Goal: Information Seeking & Learning: Compare options

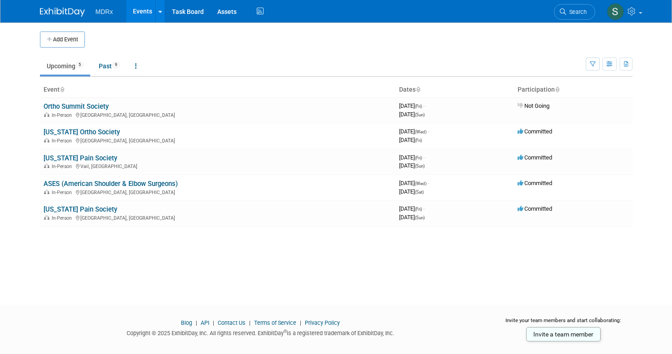
click at [411, 46] on td at bounding box center [344, 39] width 519 height 16
click at [641, 9] on link at bounding box center [624, 11] width 44 height 22
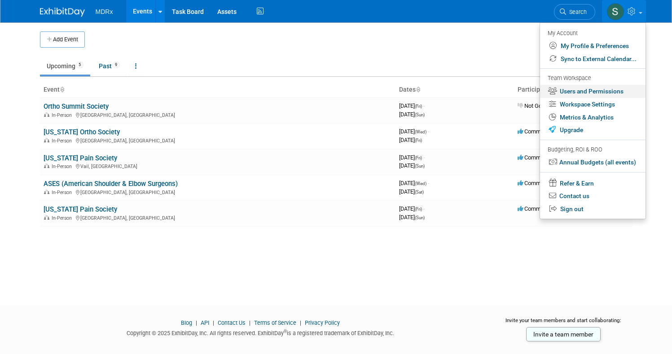
click at [602, 88] on link "Users and Permissions" at bounding box center [592, 91] width 105 height 13
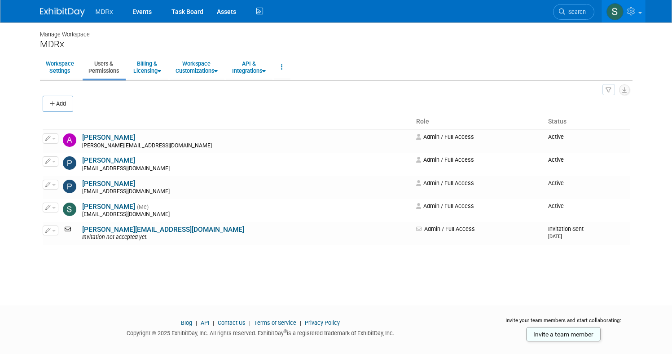
click at [348, 283] on div "Manage Workspace MDRx Workspace Settings Users & Permissions Billing & Licensin…" at bounding box center [336, 155] width 606 height 267
click at [156, 68] on link "Billing & Licensing" at bounding box center [146, 67] width 39 height 22
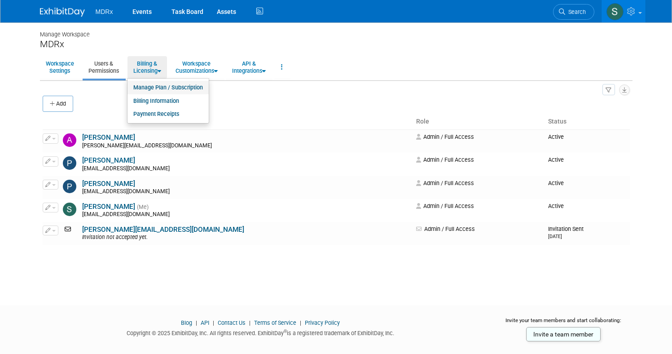
click at [167, 85] on link "Manage Plan / Subscription" at bounding box center [167, 87] width 81 height 13
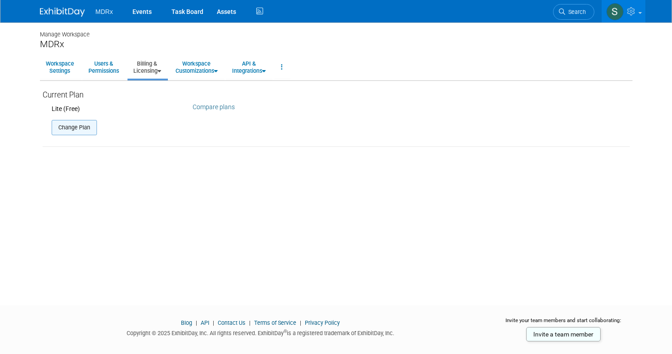
click at [75, 127] on button "Change Plan" at bounding box center [74, 127] width 45 height 15
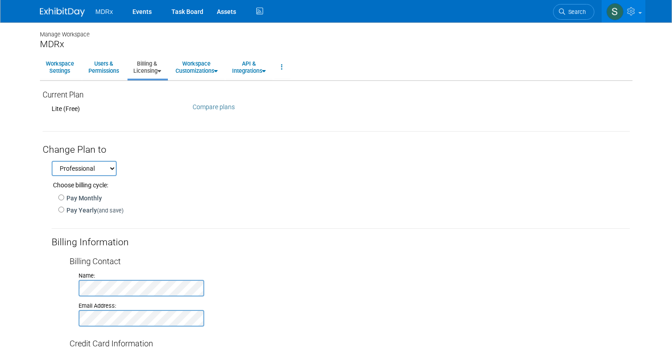
click at [223, 105] on link "Compare plans" at bounding box center [213, 106] width 42 height 7
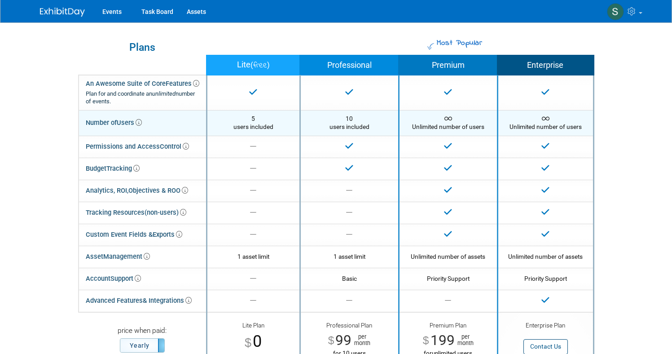
click at [359, 124] on div "10 users included" at bounding box center [349, 122] width 84 height 17
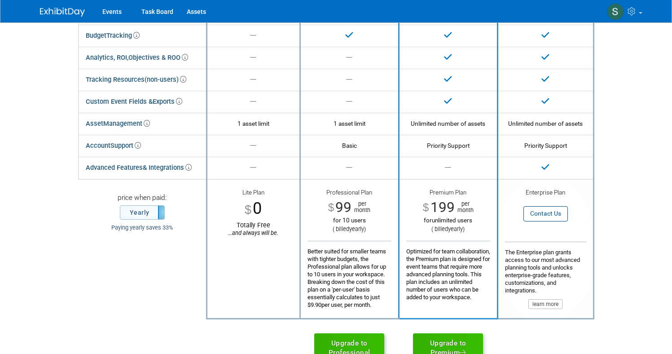
scroll to position [134, 0]
click at [365, 206] on span "per month" at bounding box center [360, 206] width 19 height 13
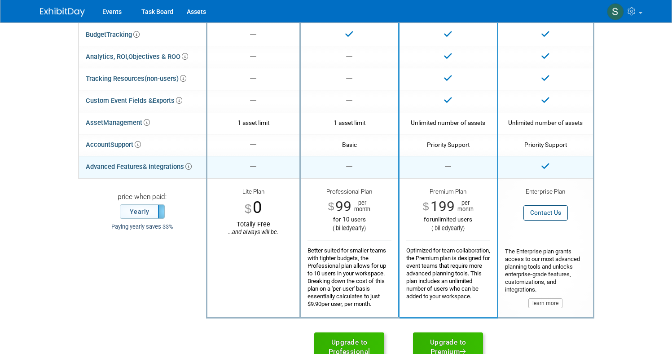
click at [354, 165] on td "Professional Plan" at bounding box center [349, 167] width 99 height 22
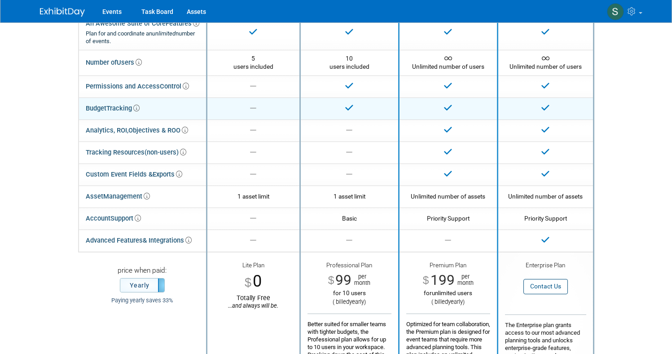
scroll to position [61, 0]
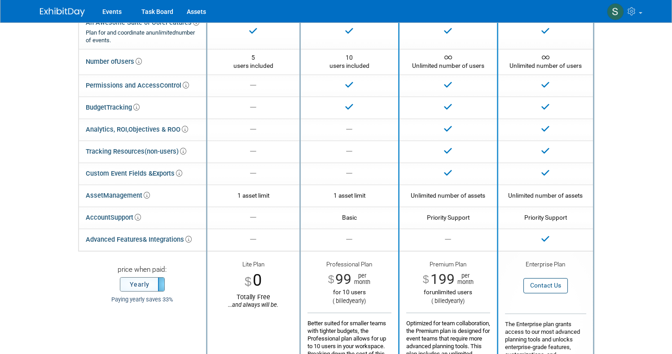
click at [144, 284] on label "Yearly" at bounding box center [142, 283] width 44 height 13
click at [144, 284] on label "Monthly" at bounding box center [142, 283] width 44 height 13
click at [147, 284] on label "Yearly" at bounding box center [142, 283] width 44 height 13
click at [147, 284] on label "Monthly" at bounding box center [142, 283] width 44 height 13
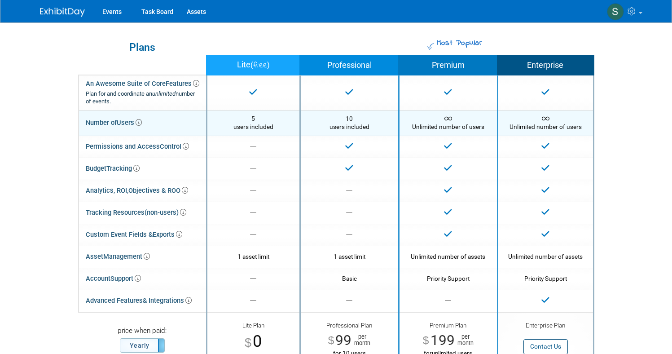
scroll to position [0, 0]
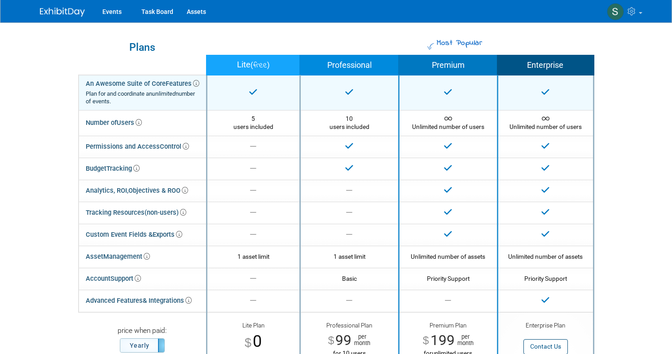
click at [275, 96] on td "Lite Plan" at bounding box center [252, 92] width 93 height 35
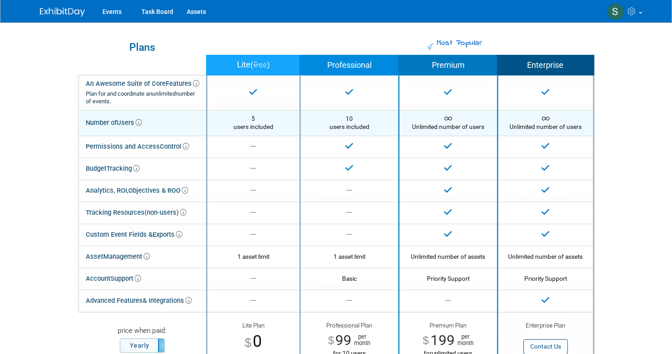
click at [283, 124] on div "5 users included" at bounding box center [253, 122] width 79 height 17
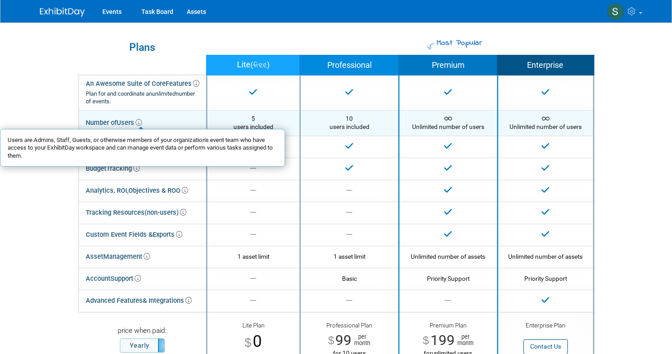
click at [140, 123] on icon at bounding box center [139, 122] width 6 height 6
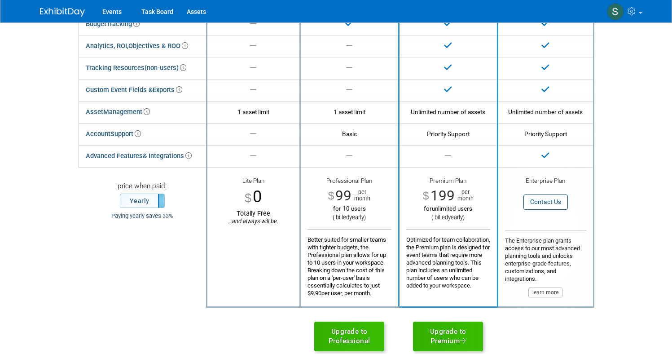
scroll to position [145, 0]
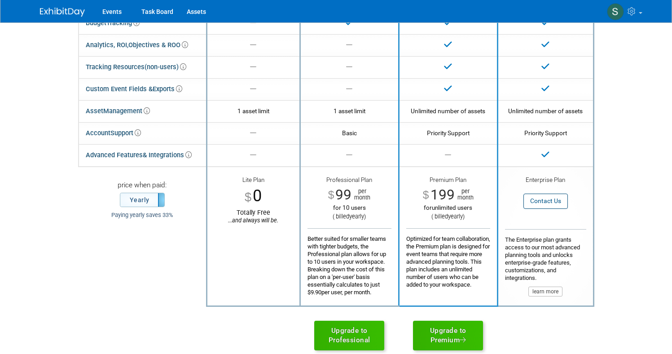
click at [630, 109] on div "Most Popular Plans Lite ( free ) Professional Premium Enterprise An Awesome Sui…" at bounding box center [336, 122] width 592 height 491
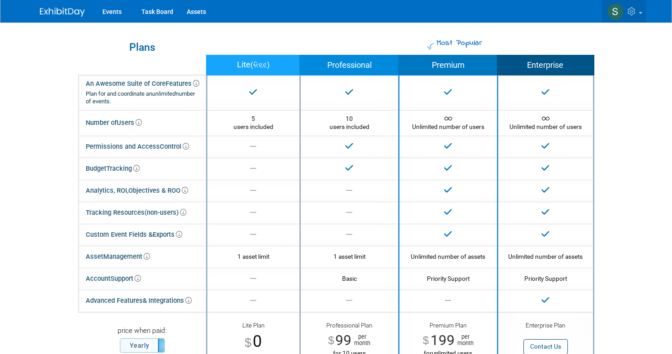
scroll to position [0, 0]
click at [634, 16] on link at bounding box center [624, 11] width 44 height 22
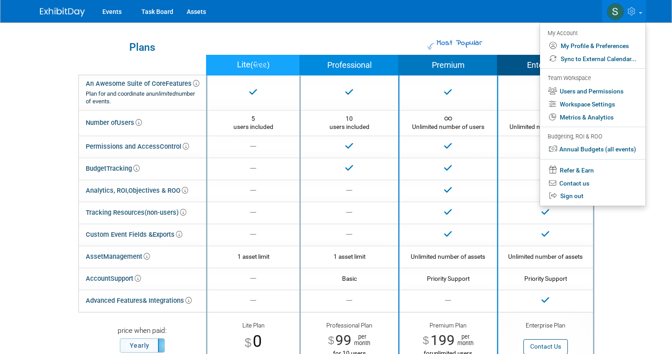
click at [622, 245] on div "Most Popular Plans Lite ( free ) Professional Premium Enterprise An Awesome Sui…" at bounding box center [336, 267] width 592 height 491
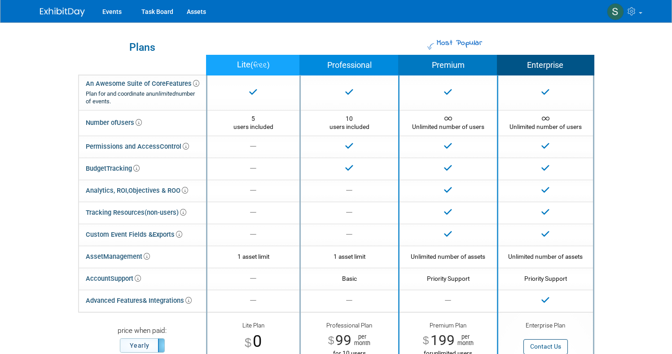
click at [67, 15] on img at bounding box center [62, 12] width 45 height 9
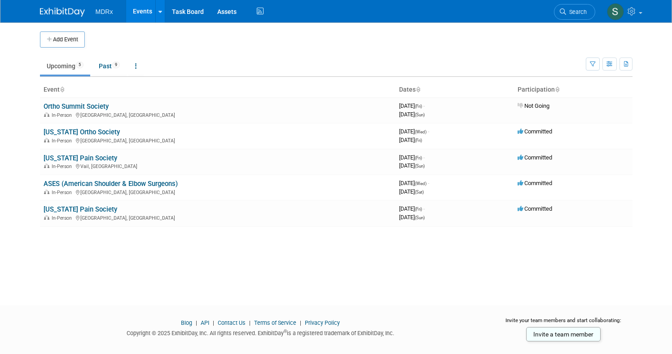
click at [8, 109] on body "MDRx Events Add Event Bulk Upload Events Shareable Event Boards Recently Viewed…" at bounding box center [336, 177] width 672 height 354
click at [425, 29] on div "Add Event" at bounding box center [336, 34] width 592 height 25
